Goal: Browse casually

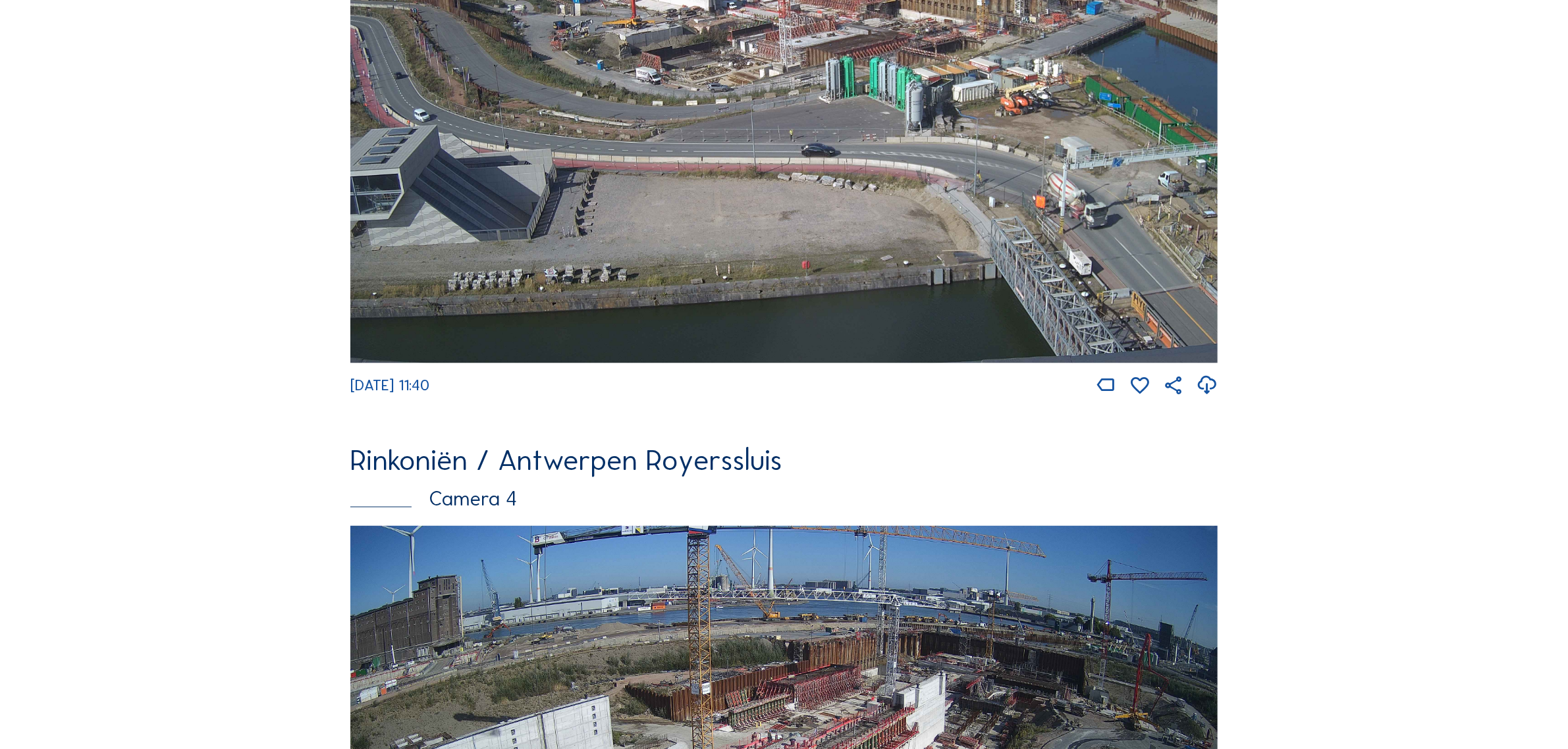
scroll to position [2799, 0]
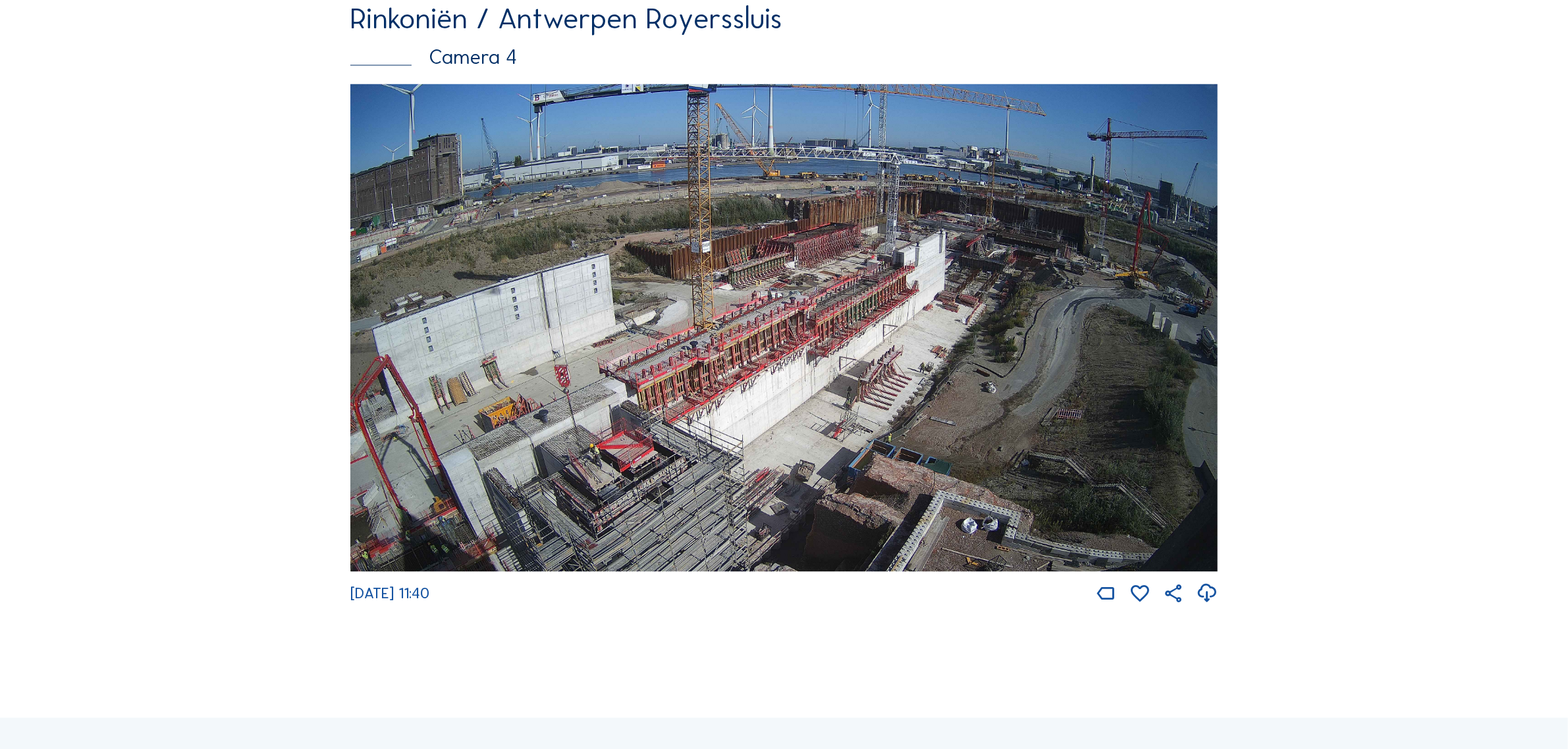
click at [679, 413] on img at bounding box center [784, 328] width 867 height 488
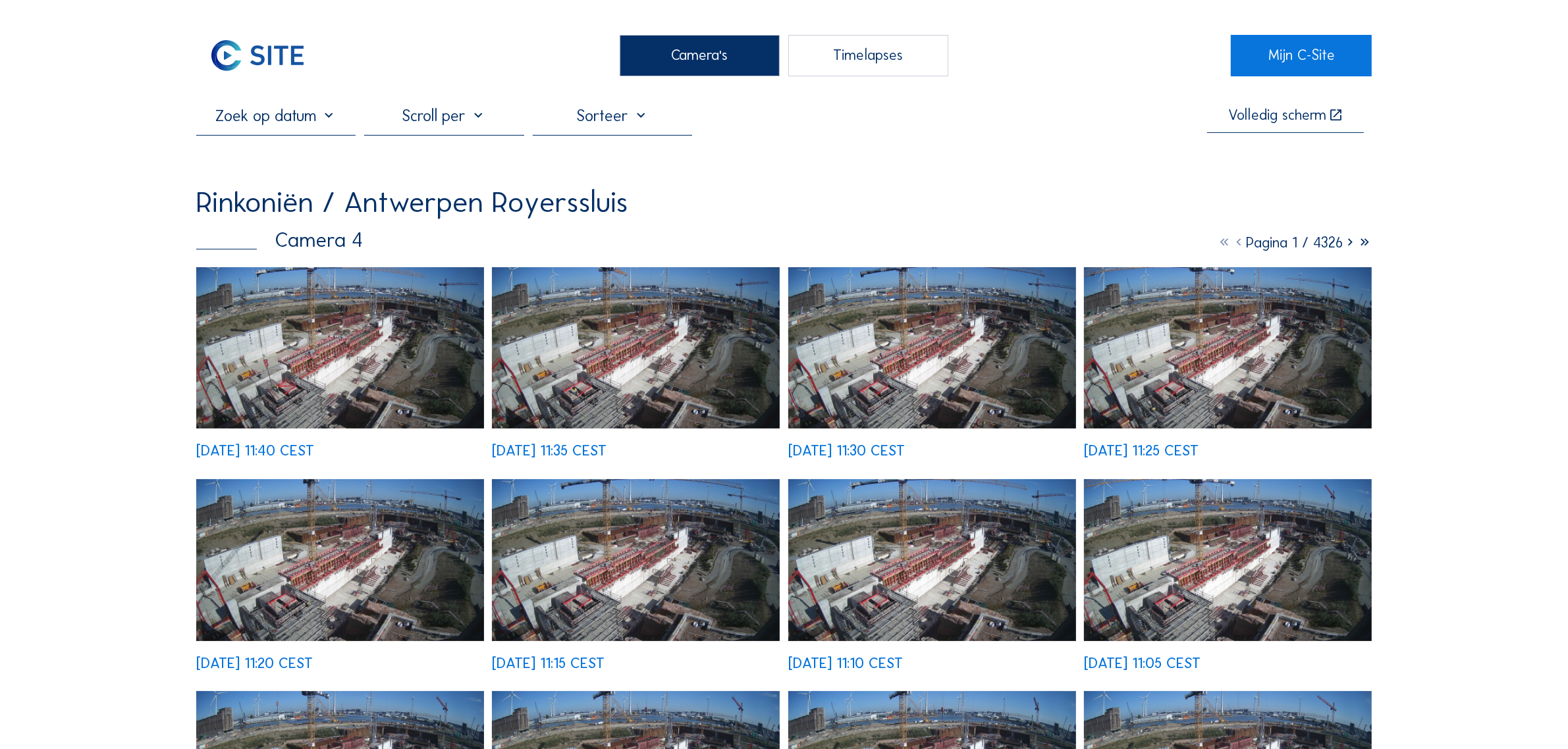
click at [426, 403] on img at bounding box center [340, 348] width 288 height 162
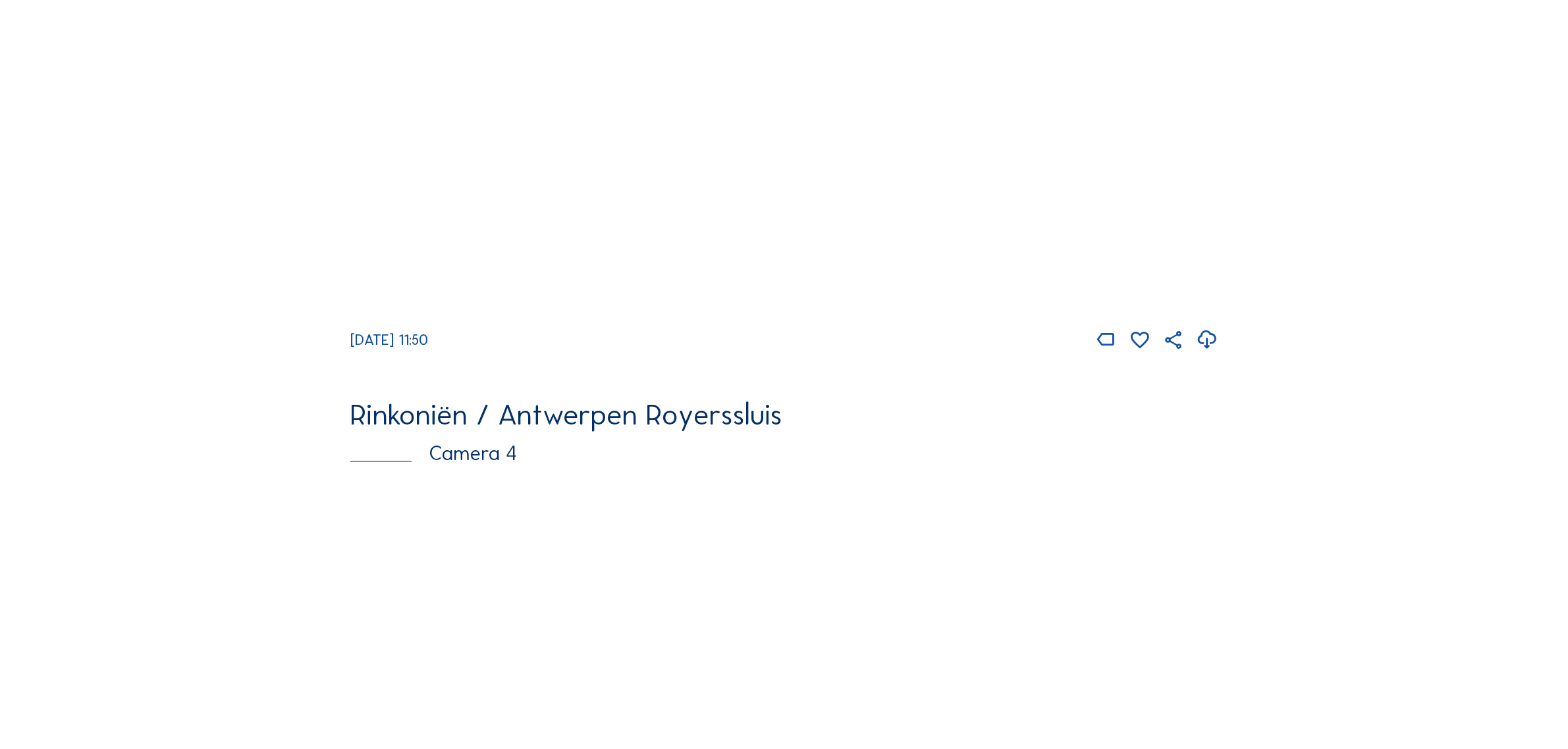
scroll to position [2748, 0]
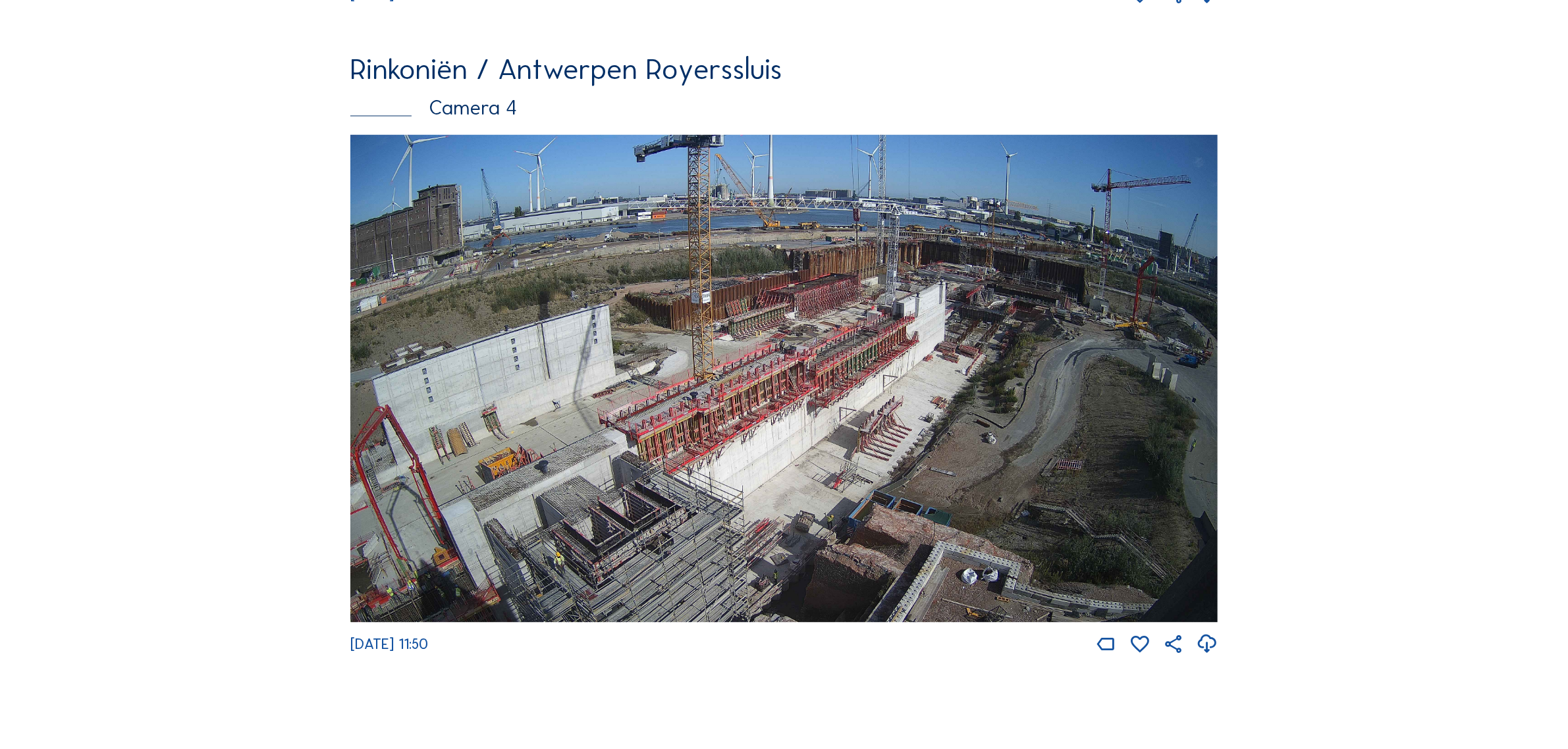
click at [688, 423] on img at bounding box center [784, 379] width 867 height 488
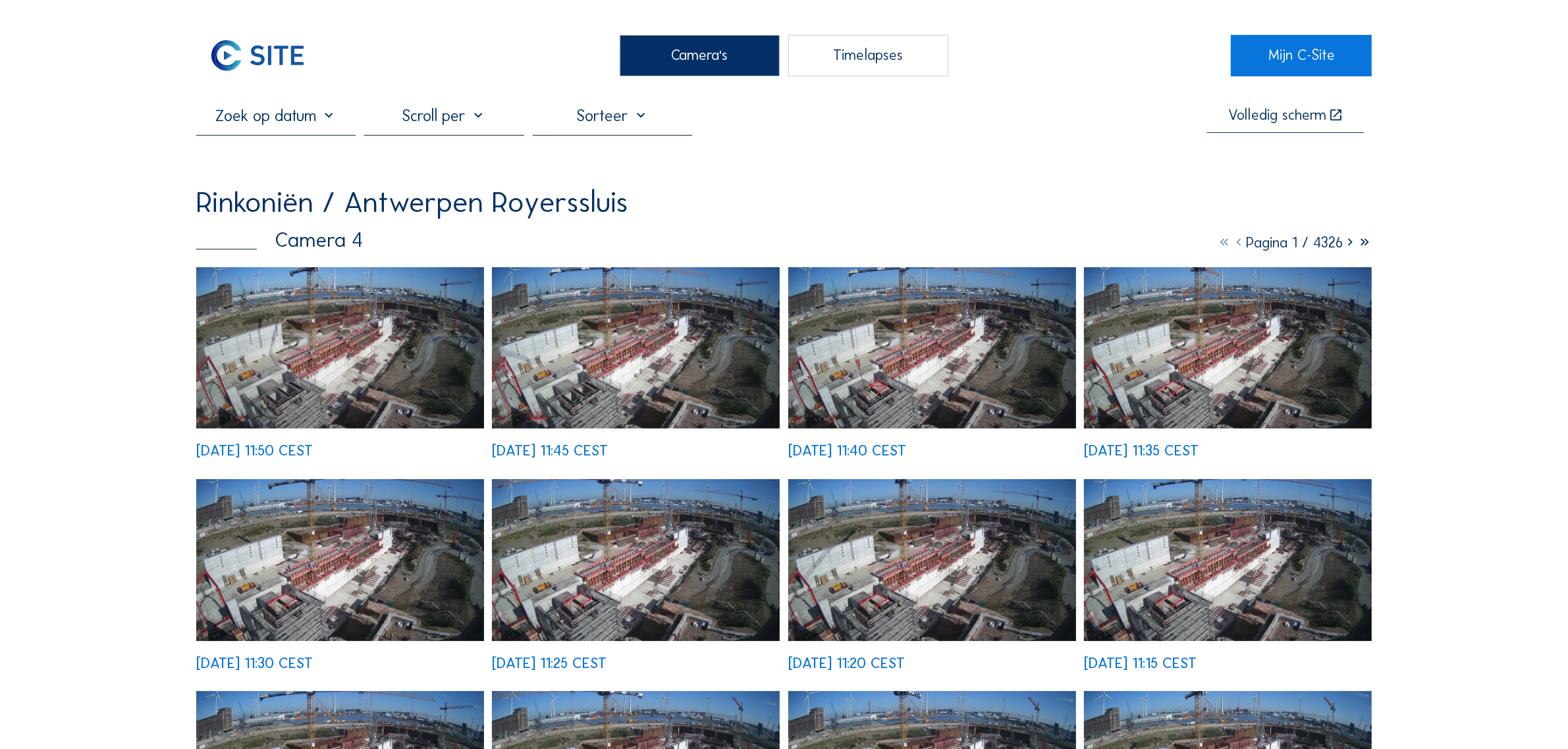
click at [449, 376] on img at bounding box center [340, 348] width 288 height 162
